Goal: Transaction & Acquisition: Purchase product/service

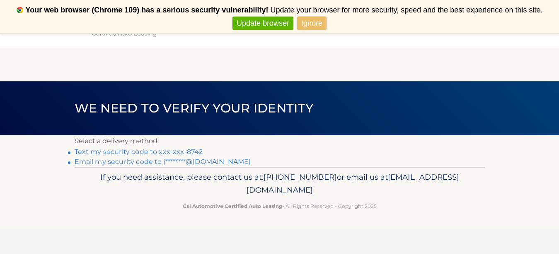
click at [119, 152] on link "Text my security code to xxx-xxx-8742" at bounding box center [139, 151] width 128 height 8
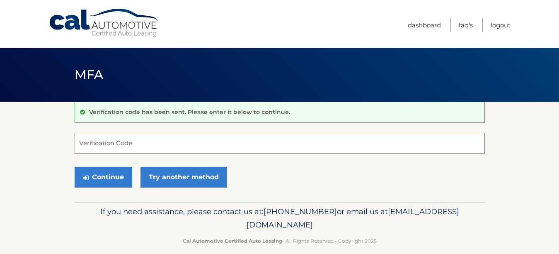
click at [100, 140] on input "Verification Code" at bounding box center [280, 143] width 410 height 21
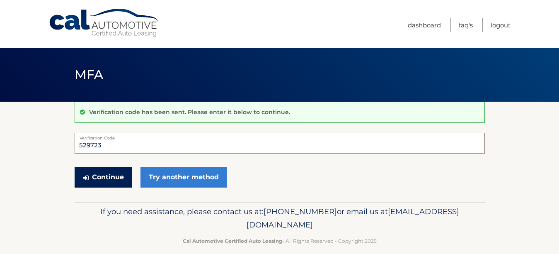
type input "529723"
click at [104, 175] on button "Continue" at bounding box center [104, 177] width 58 height 21
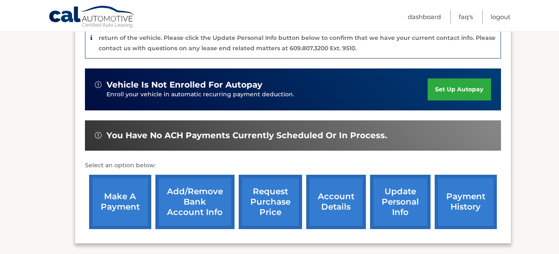
scroll to position [249, 0]
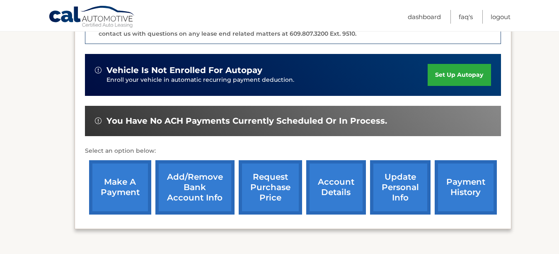
click at [118, 179] on link "make a payment" at bounding box center [120, 187] width 62 height 54
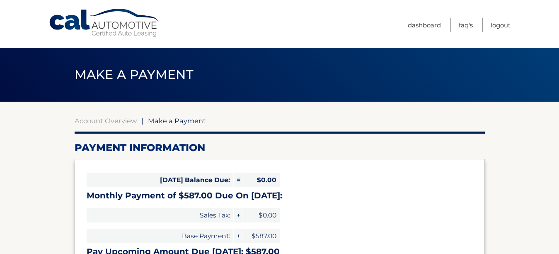
select select "ZTk0YmZmZGMtMTM0Ny00MTAxLWJjOWUtNjJiMDkyMDM2YjQ1"
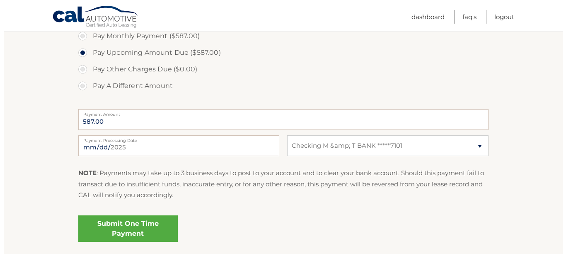
scroll to position [290, 0]
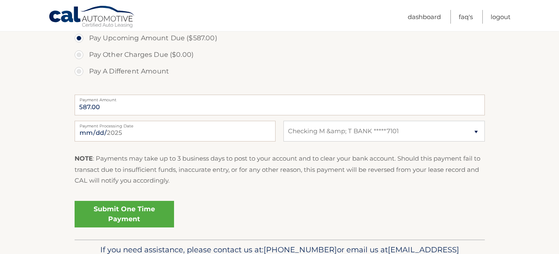
click at [138, 210] on link "Submit One Time Payment" at bounding box center [124, 213] width 99 height 27
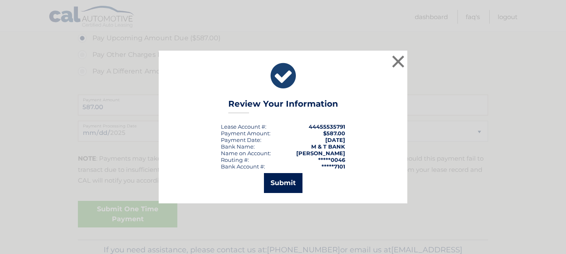
click at [296, 186] on button "Submit" at bounding box center [283, 183] width 39 height 20
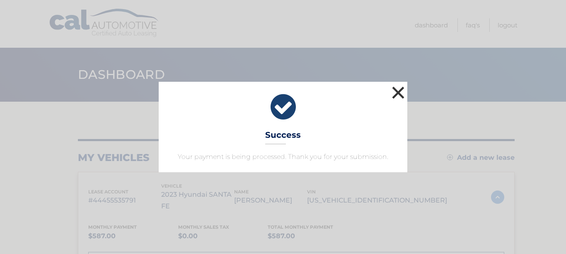
click at [399, 91] on button "×" at bounding box center [398, 92] width 17 height 17
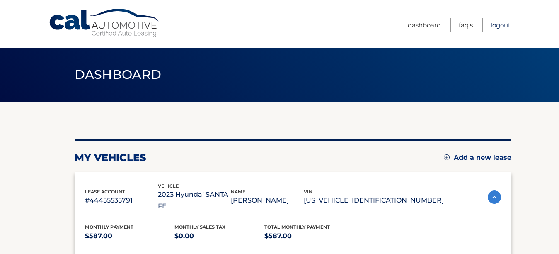
click at [503, 27] on link "Logout" at bounding box center [500, 25] width 20 height 14
